Goal: Information Seeking & Learning: Learn about a topic

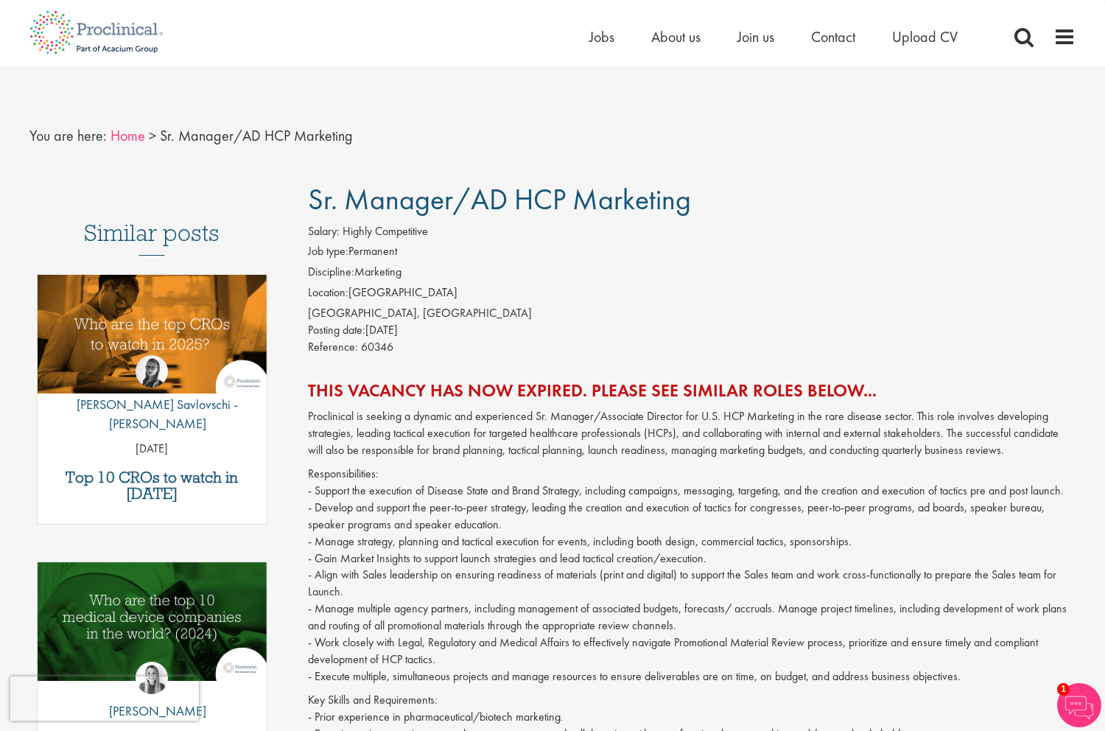
click at [134, 136] on link "Home" at bounding box center [127, 135] width 35 height 19
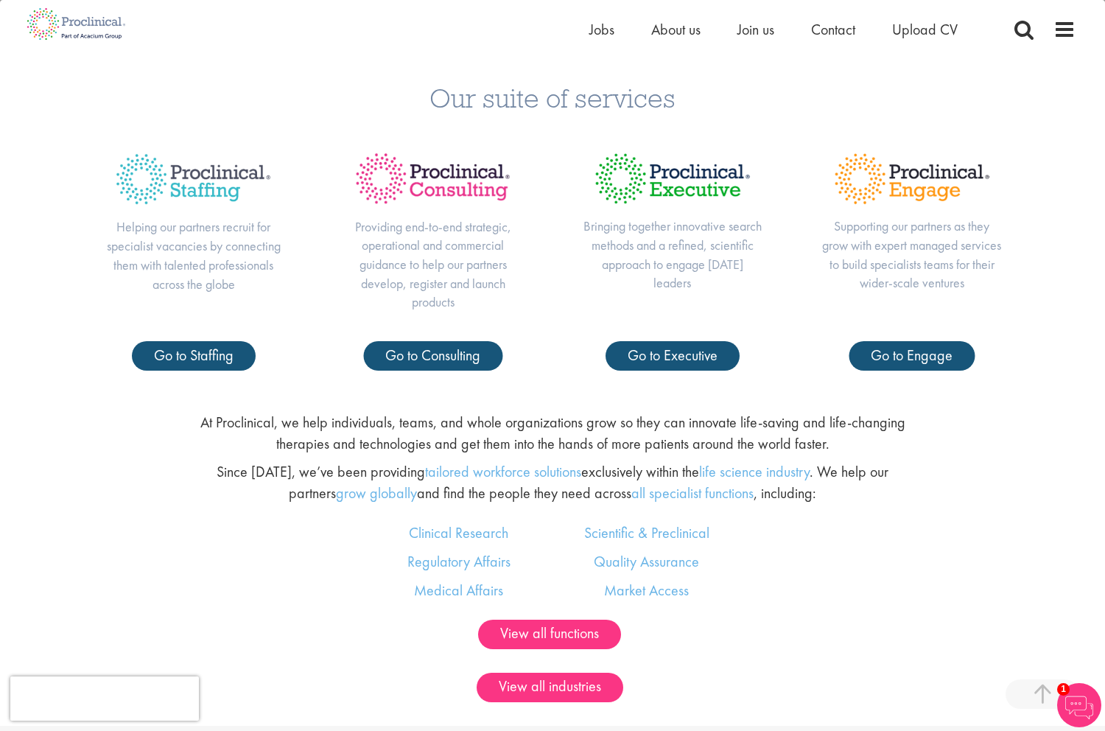
scroll to position [744, 0]
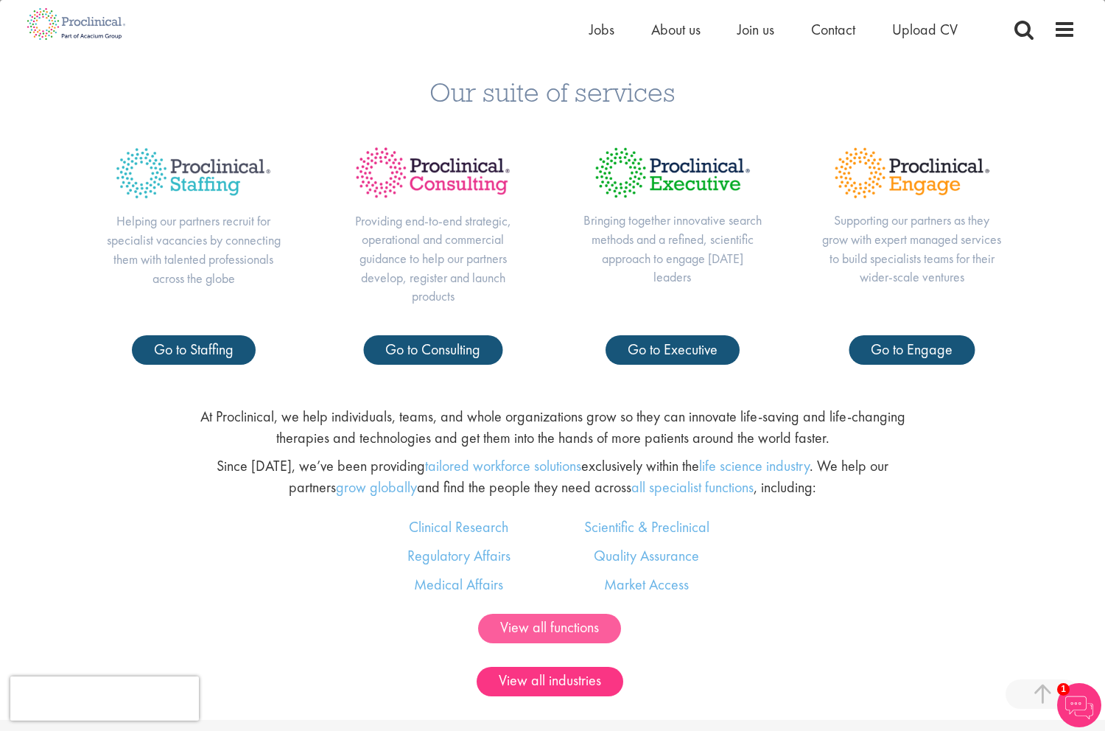
click at [549, 616] on link "View all functions" at bounding box center [549, 627] width 143 height 29
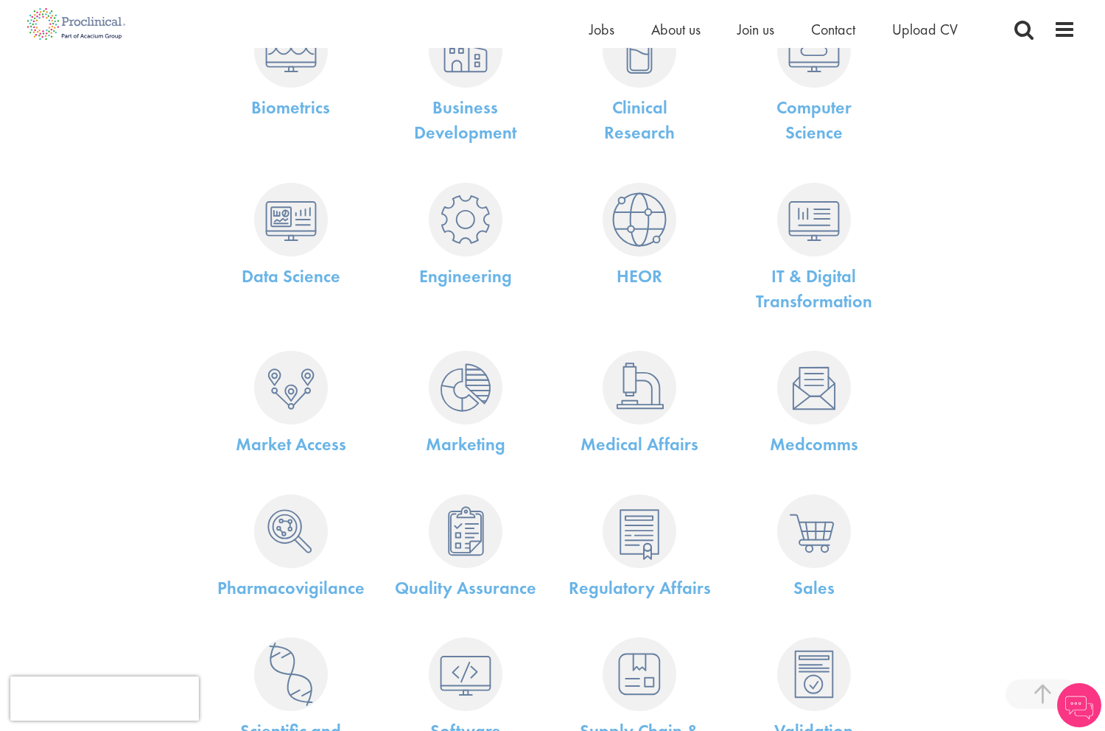
scroll to position [317, 0]
click at [451, 374] on img at bounding box center [466, 386] width 74 height 74
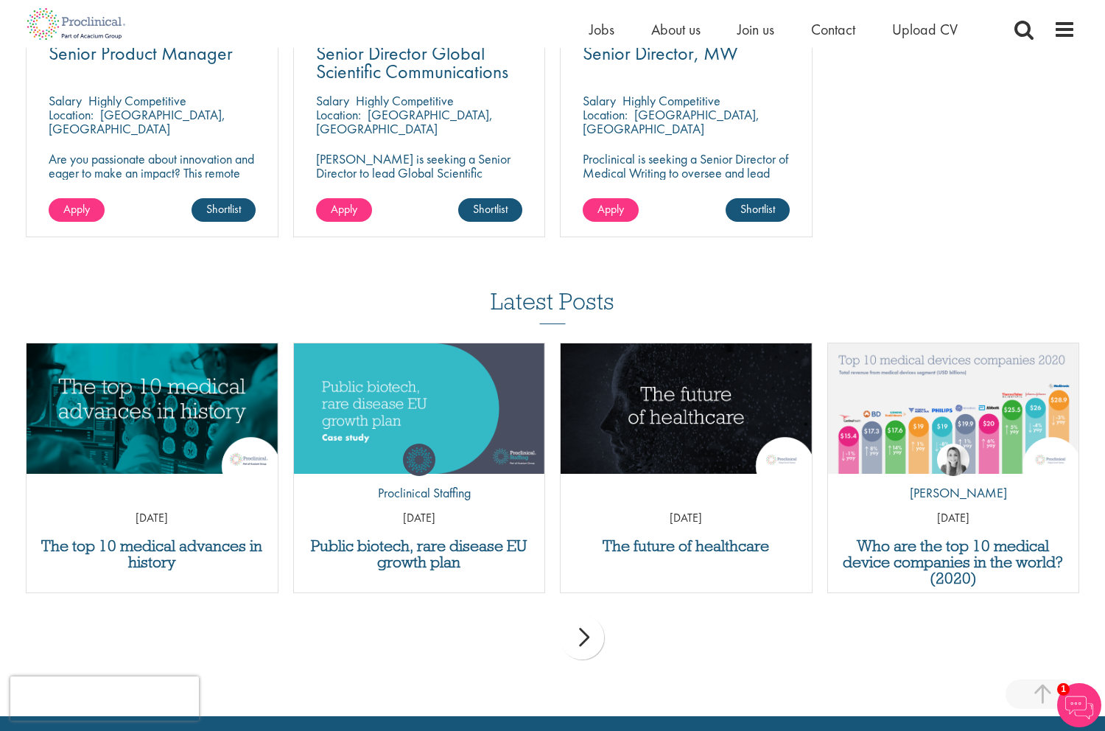
scroll to position [1239, 0]
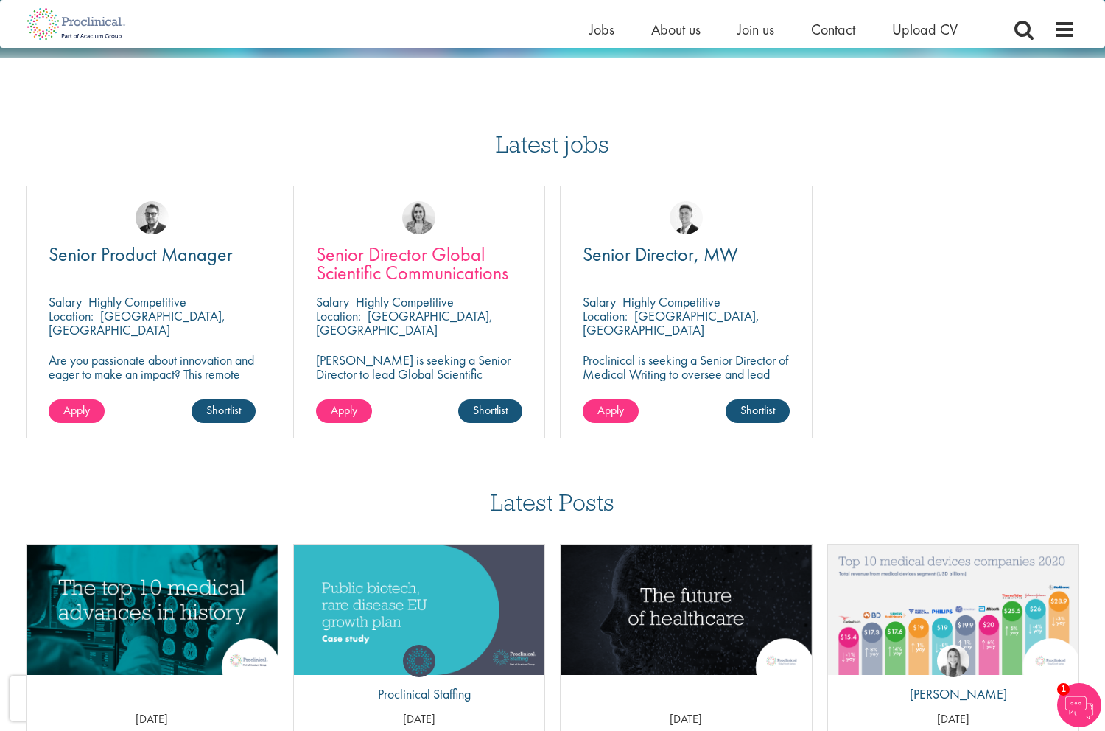
click at [424, 242] on span "Senior Director Global Scientific Communications" at bounding box center [412, 263] width 192 height 43
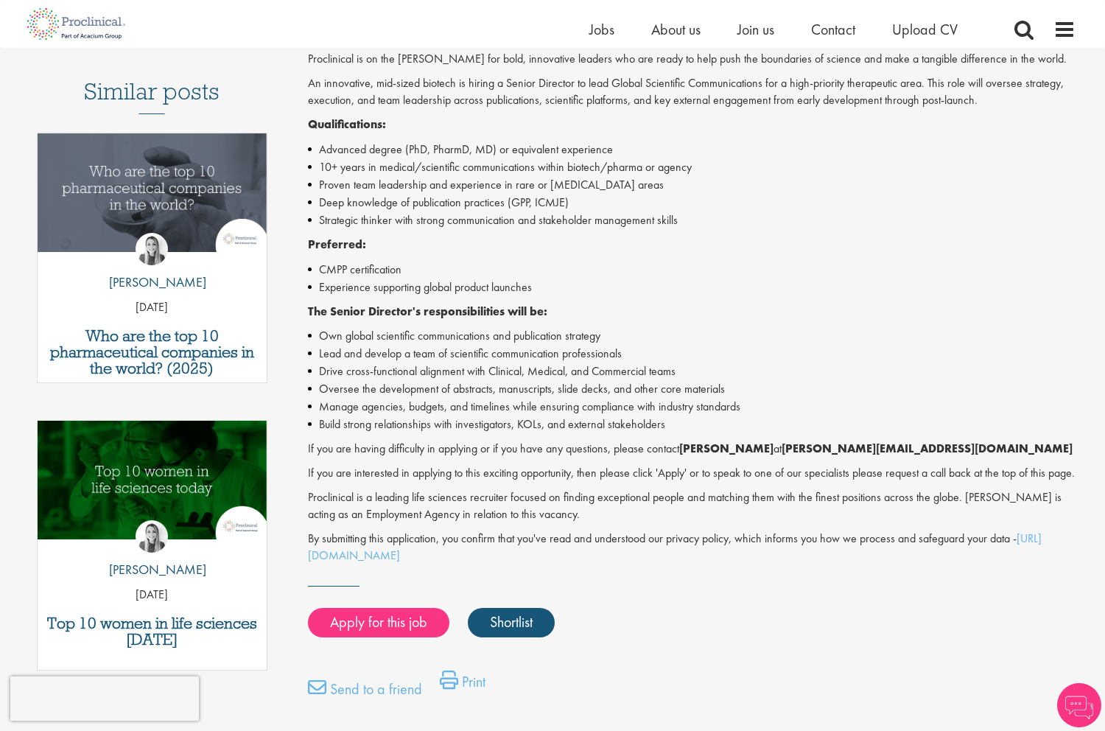
scroll to position [402, 0]
